Goal: Task Accomplishment & Management: Manage account settings

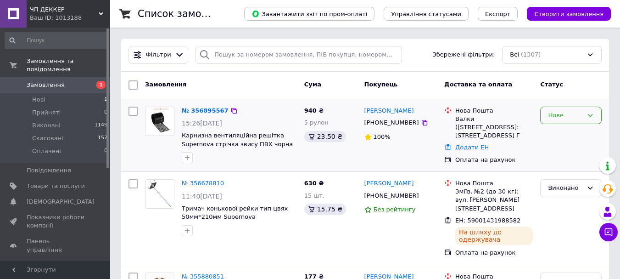
click at [592, 117] on icon at bounding box center [590, 115] width 7 height 7
click at [562, 135] on li "Прийнято" at bounding box center [571, 134] width 61 height 17
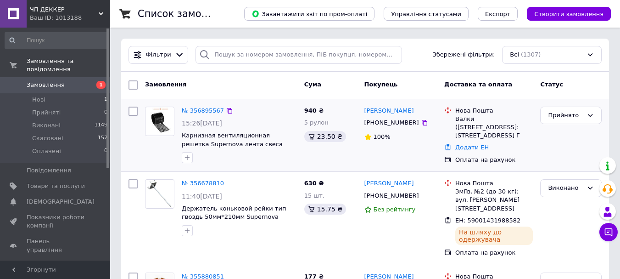
click at [209, 110] on link "№ 356895567" at bounding box center [203, 110] width 42 height 7
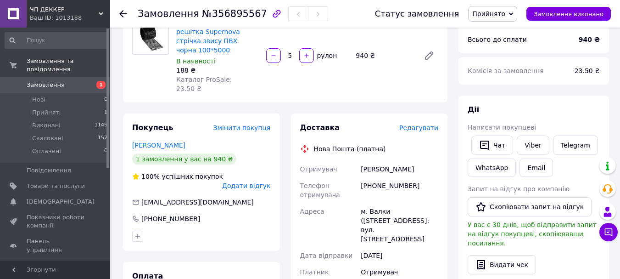
scroll to position [92, 0]
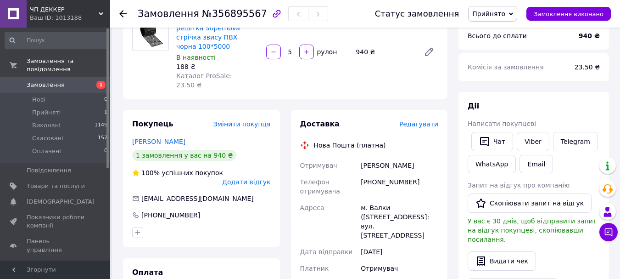
click at [30, 81] on span "Замовлення" at bounding box center [46, 85] width 38 height 8
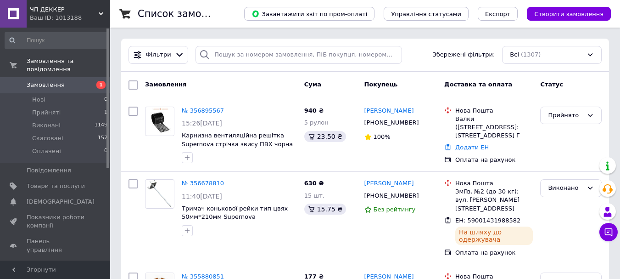
click at [0, 77] on link "Замовлення 1" at bounding box center [56, 85] width 113 height 16
